Goal: Transaction & Acquisition: Register for event/course

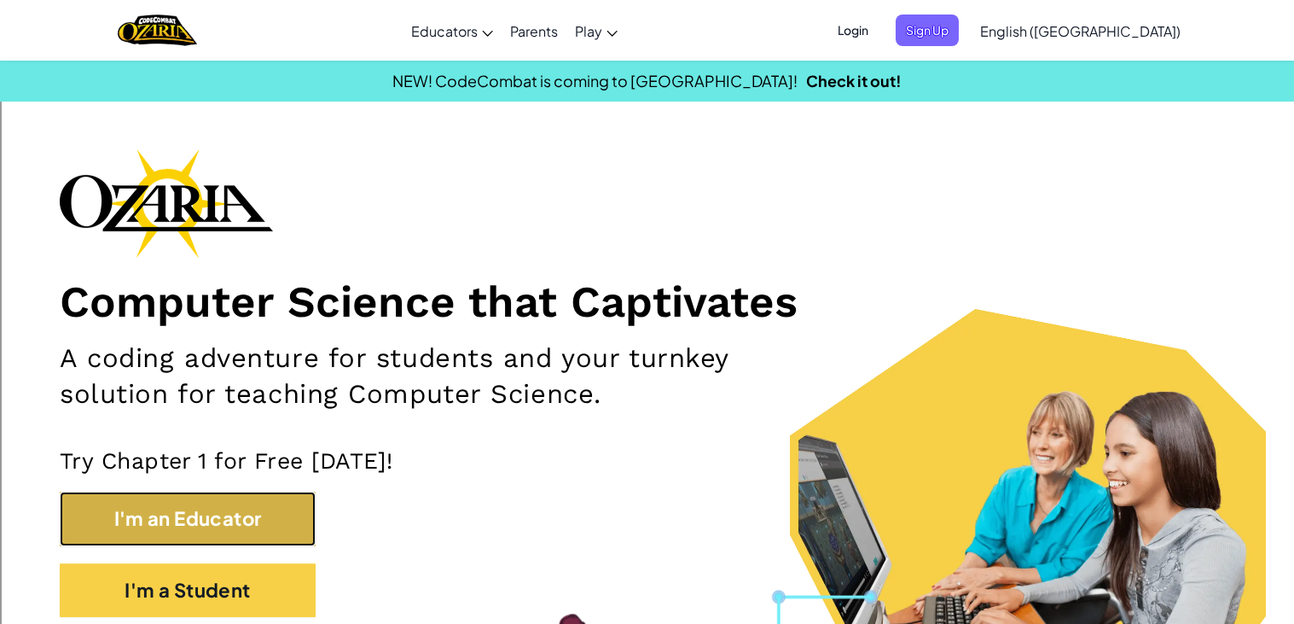
click at [269, 514] on button "I'm an Educator" at bounding box center [188, 518] width 256 height 54
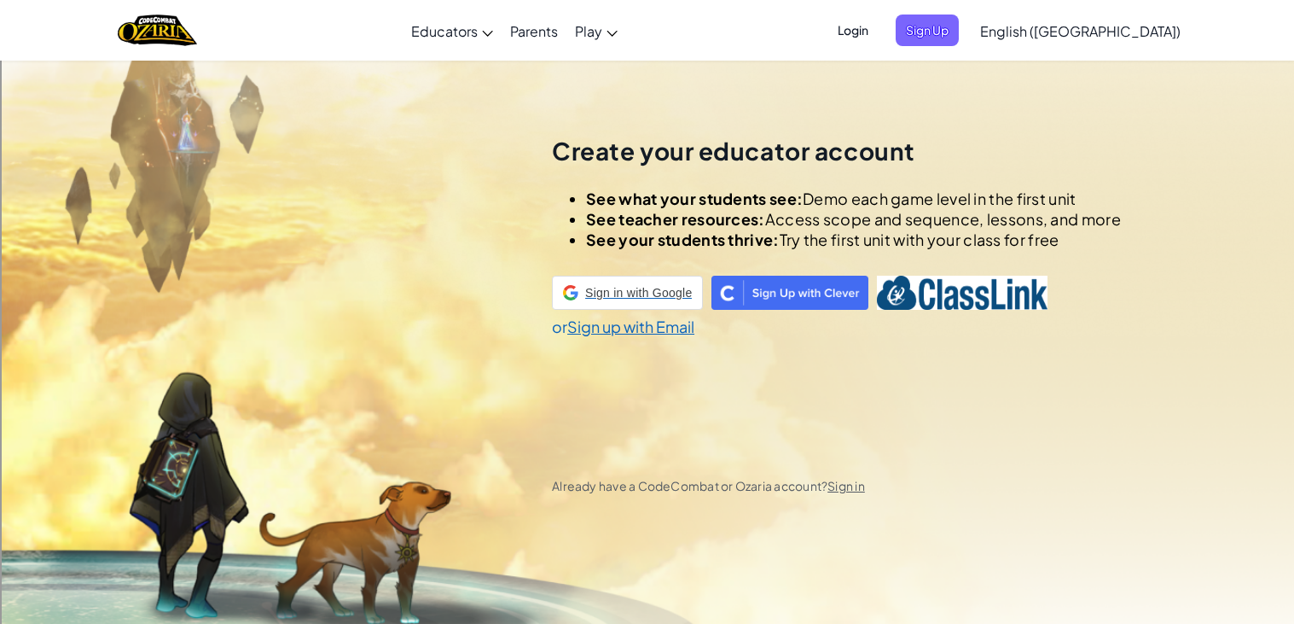
scroll to position [59, 0]
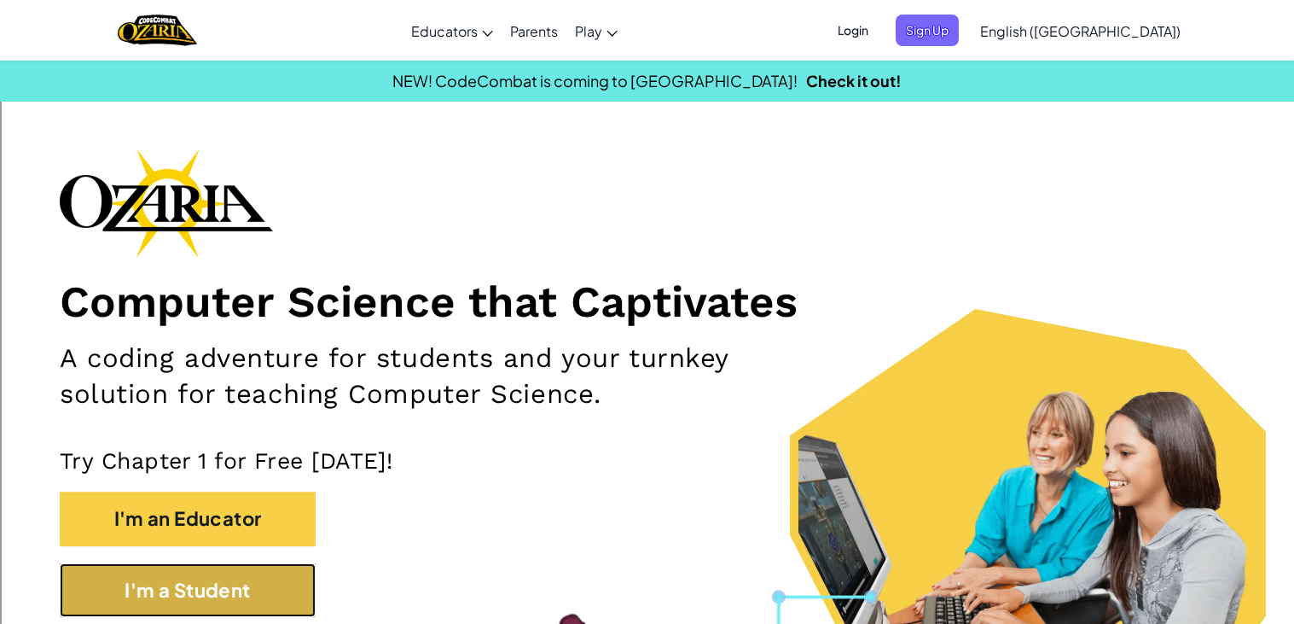
click at [171, 595] on button "I'm a Student" at bounding box center [188, 590] width 256 height 54
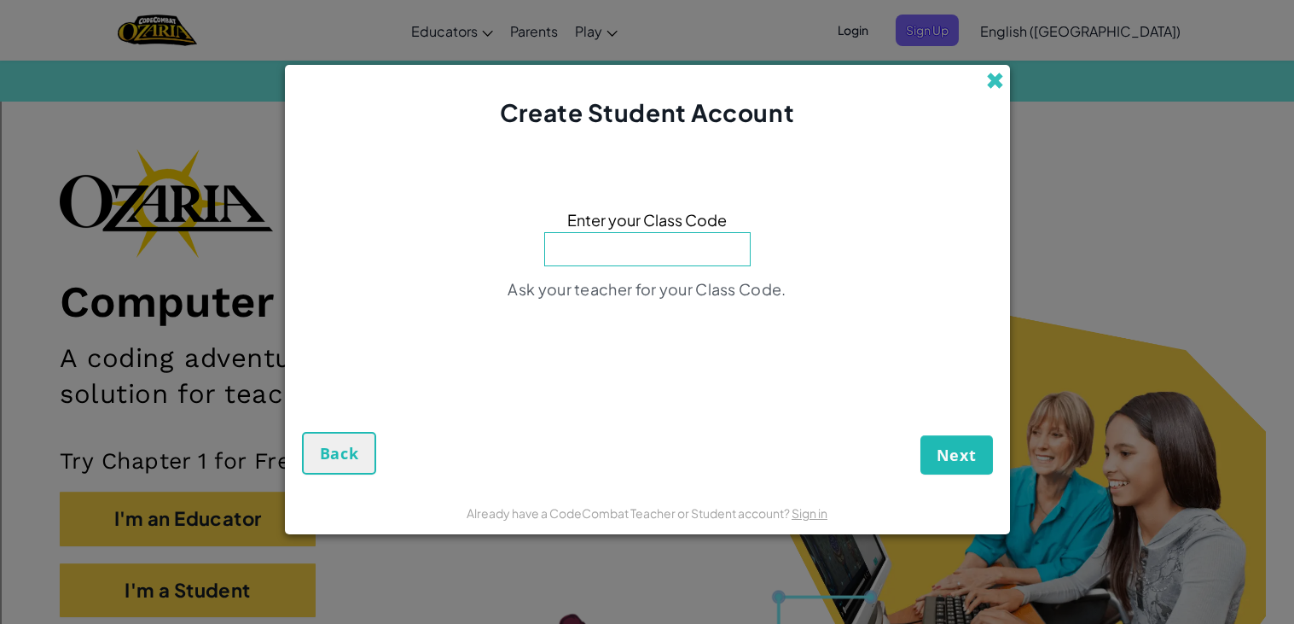
click at [987, 80] on span at bounding box center [995, 81] width 18 height 18
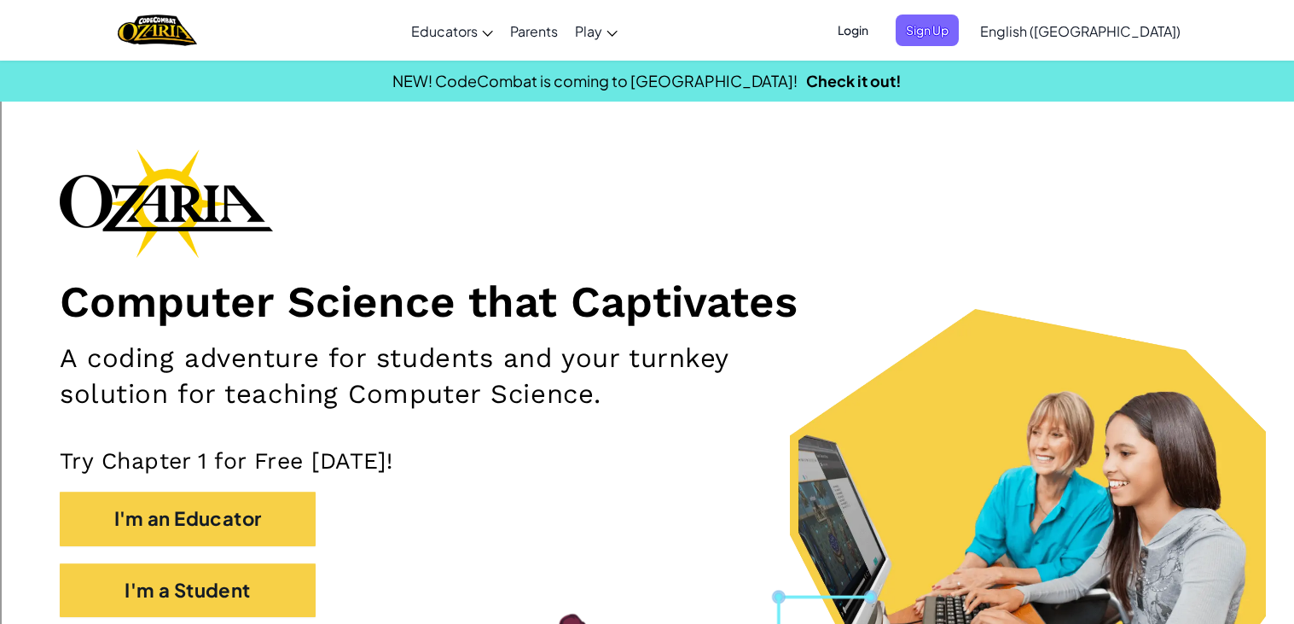
click at [879, 32] on span "Login" at bounding box center [852, 31] width 51 height 32
